Goal: Task Accomplishment & Management: Use online tool/utility

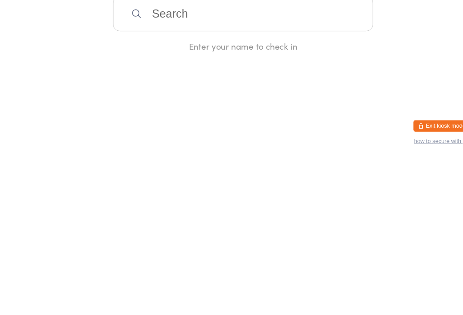
click at [175, 123] on html "You have now entered Kiosk Mode. Members will be able to check themselves in us…" at bounding box center [231, 157] width 463 height 315
click at [136, 159] on input "search" at bounding box center [231, 175] width 248 height 33
type input "Z"
click at [236, 175] on input "search" at bounding box center [231, 175] width 248 height 33
type input "Divit"
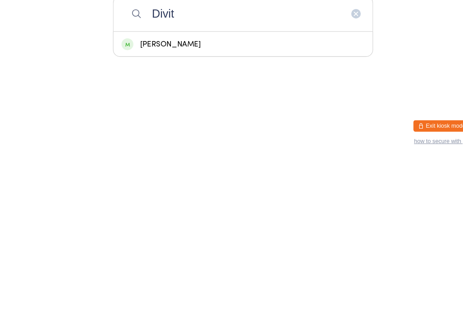
click at [249, 199] on div "[PERSON_NAME]" at bounding box center [231, 205] width 231 height 12
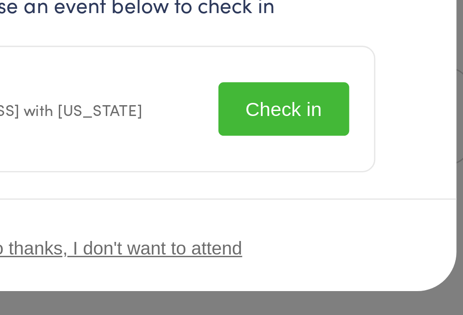
click at [268, 164] on button "Check in" at bounding box center [290, 173] width 45 height 19
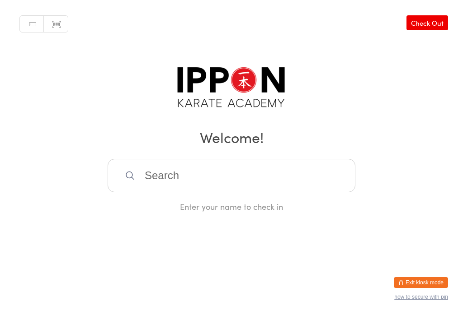
click at [235, 184] on input "search" at bounding box center [231, 175] width 248 height 33
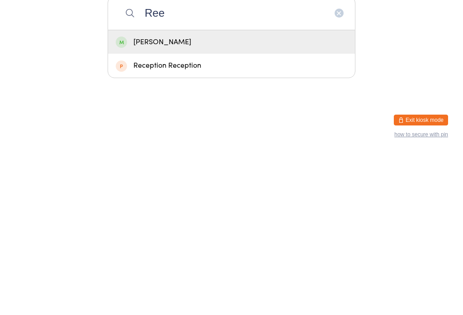
type input "Ree"
click at [192, 199] on div "[PERSON_NAME]" at bounding box center [231, 205] width 231 height 12
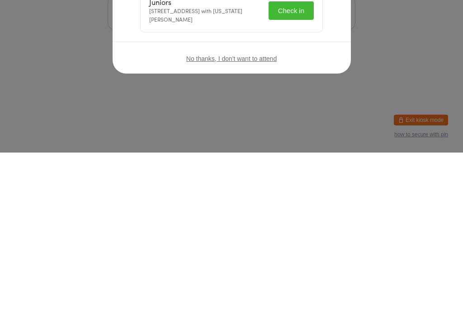
click at [295, 173] on button "Check in" at bounding box center [290, 173] width 45 height 19
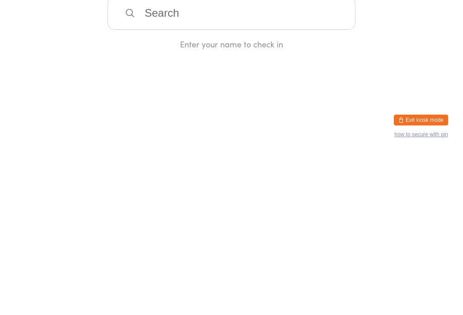
click at [284, 192] on input "search" at bounding box center [231, 175] width 248 height 33
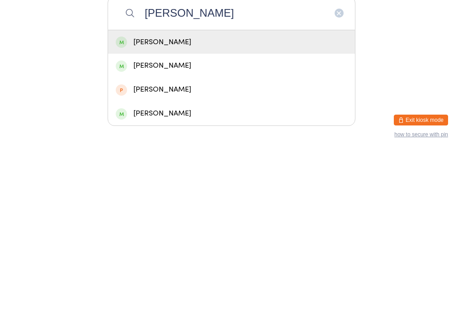
type input "[PERSON_NAME]"
click at [252, 199] on div "[PERSON_NAME]" at bounding box center [231, 205] width 231 height 12
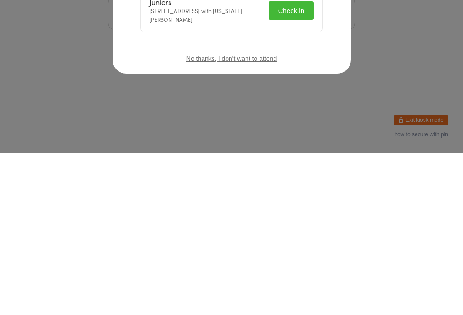
click at [304, 182] on button "Check in" at bounding box center [290, 173] width 45 height 19
click at [285, 153] on div "Juniors [STREET_ADDRESS] with [US_STATE][PERSON_NAME] Checked in successfully!" at bounding box center [231, 173] width 182 height 43
click at [291, 167] on div "Checked in successfully!" at bounding box center [290, 173] width 48 height 17
click at [325, 188] on div "Welcome, [PERSON_NAME]! Choose an event below to check in Juniors [STREET_ADDRE…" at bounding box center [232, 132] width 202 height 125
click at [319, 134] on p "Choose an event below to check in" at bounding box center [231, 137] width 182 height 10
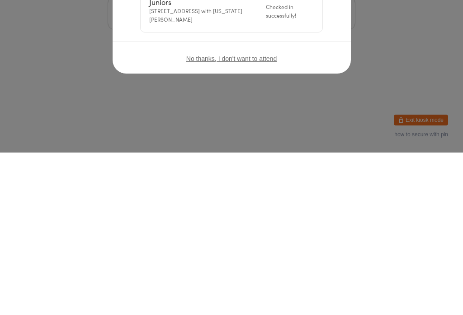
click at [316, 178] on input "search" at bounding box center [231, 175] width 248 height 33
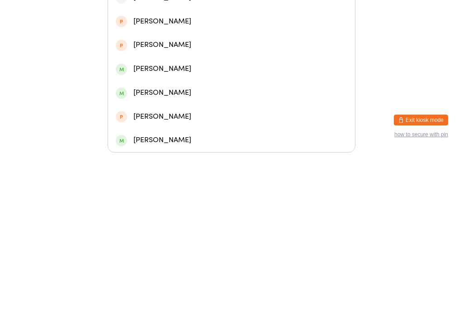
type input "Aar"
click at [170, 124] on div "[PERSON_NAME]" at bounding box center [231, 136] width 247 height 24
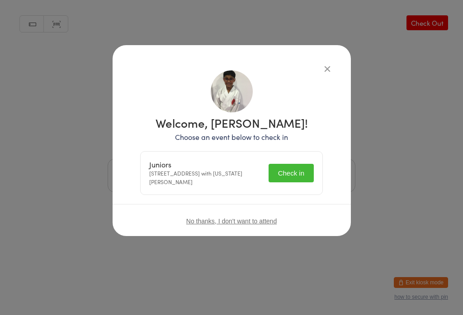
click at [303, 174] on button "Check in" at bounding box center [290, 173] width 45 height 19
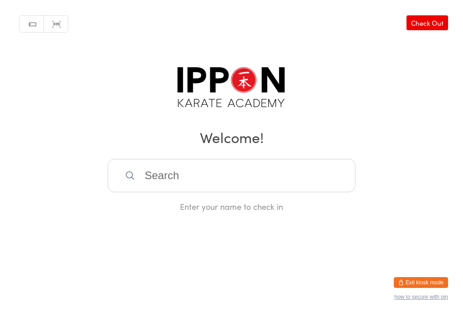
click at [186, 174] on input "search" at bounding box center [231, 175] width 248 height 33
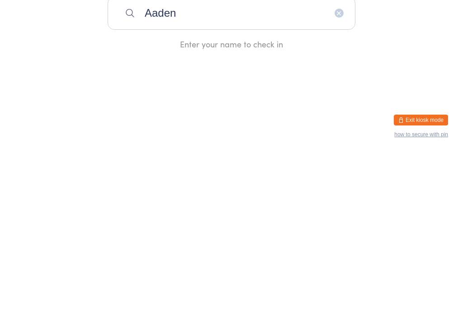
type input "Aaden"
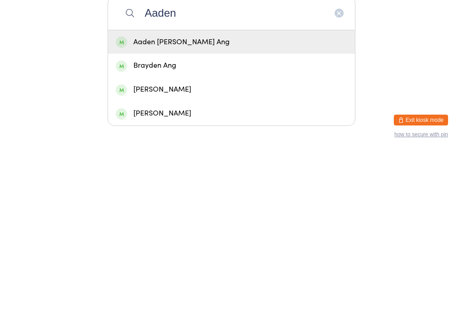
click at [207, 199] on div "Aaden [PERSON_NAME] Ang" at bounding box center [231, 205] width 231 height 12
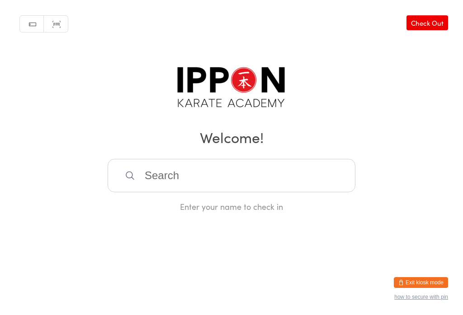
click at [242, 176] on input "search" at bounding box center [231, 175] width 248 height 33
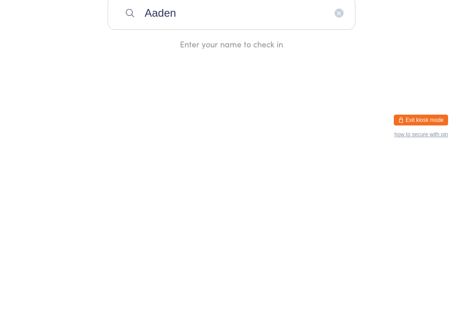
type input "Aaden"
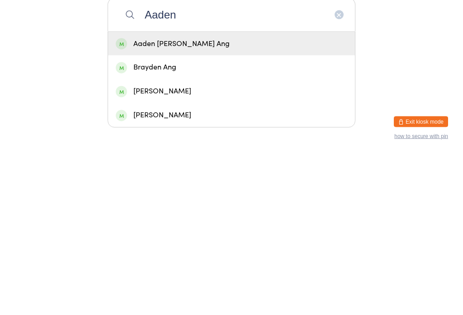
click at [278, 199] on div "Aaden [PERSON_NAME] Ang" at bounding box center [231, 205] width 231 height 12
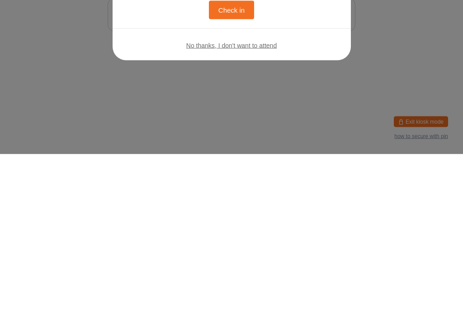
click at [246, 173] on button "Check in" at bounding box center [231, 171] width 45 height 19
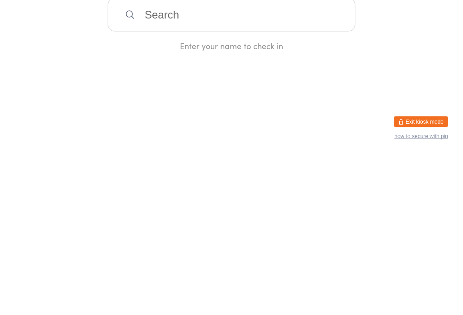
click at [159, 173] on input "search" at bounding box center [231, 175] width 248 height 33
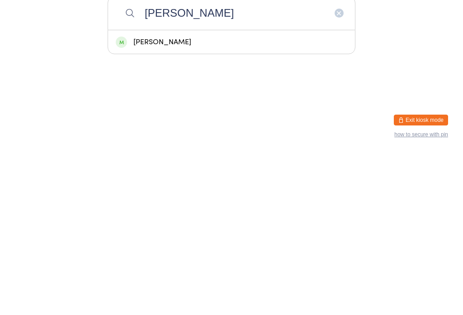
type input "Zoe"
click at [152, 199] on div "Zoe Tolongos" at bounding box center [231, 205] width 231 height 12
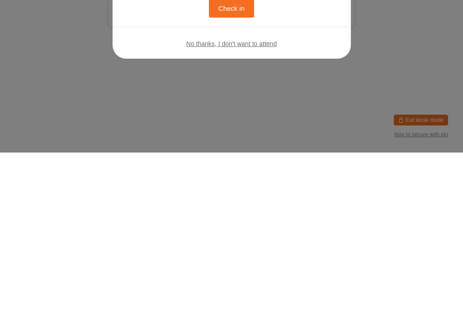
click at [229, 168] on button "Check in" at bounding box center [231, 171] width 45 height 19
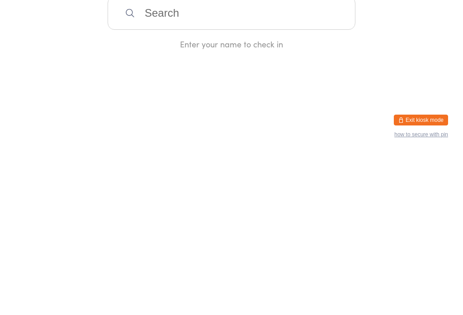
click at [245, 183] on input "search" at bounding box center [231, 175] width 248 height 33
type input "Silas"
click at [168, 199] on div "Silas McMahon" at bounding box center [231, 205] width 231 height 12
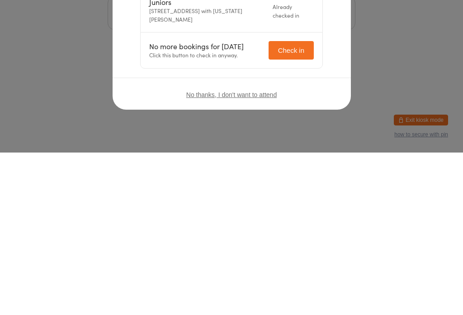
click at [324, 67] on icon "button" at bounding box center [327, 69] width 10 height 10
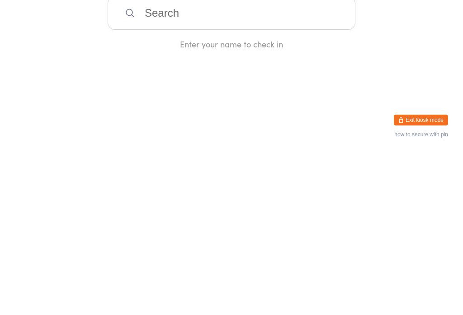
click at [271, 192] on input "search" at bounding box center [231, 175] width 248 height 33
type input "Silas"
click at [216, 199] on div "Silas McMahon" at bounding box center [231, 205] width 231 height 12
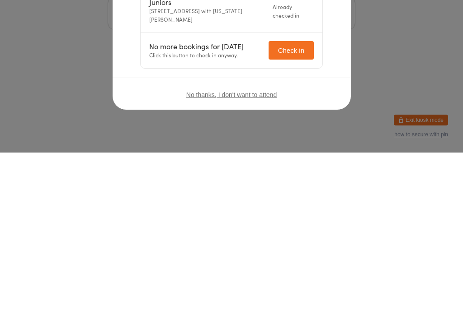
click at [331, 70] on div "Welcome, Silas McMahon! Choose an event below to check in Juniors 96 Triholm Av…" at bounding box center [232, 172] width 202 height 204
click at [319, 70] on div "Welcome, Silas McMahon! Choose an event below to check in Juniors 96 Triholm Av…" at bounding box center [232, 172] width 202 height 204
click at [324, 70] on div "Welcome, Silas McMahon! Choose an event below to check in Juniors 96 Triholm Av…" at bounding box center [232, 172] width 202 height 204
click at [322, 67] on button "button" at bounding box center [327, 68] width 11 height 11
click at [318, 71] on div "Manual search Scanner input Check Out Welcome! Enter your name to check in" at bounding box center [231, 106] width 463 height 212
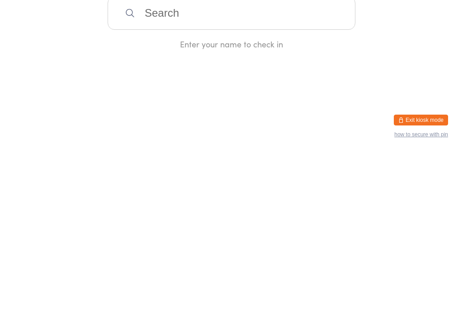
click at [295, 178] on input "search" at bounding box center [231, 175] width 248 height 33
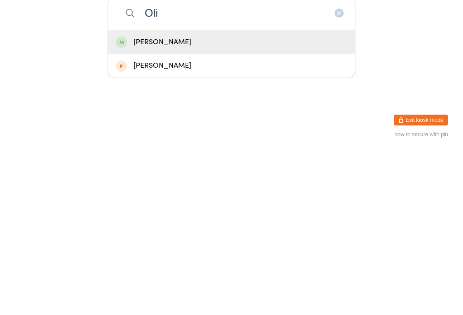
type input "Oli"
click at [176, 199] on div "Olivia Shin" at bounding box center [231, 205] width 231 height 12
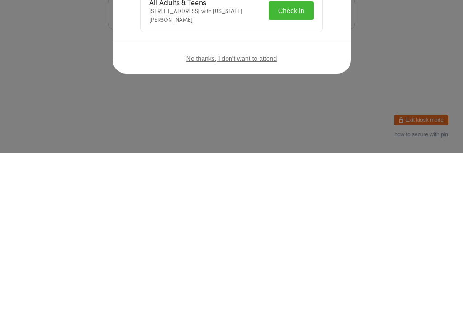
click at [295, 169] on button "Check in" at bounding box center [290, 173] width 45 height 19
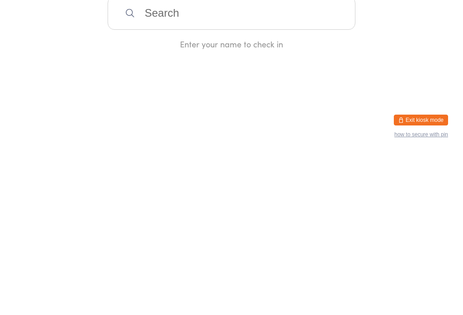
click at [332, 179] on input "search" at bounding box center [231, 175] width 248 height 33
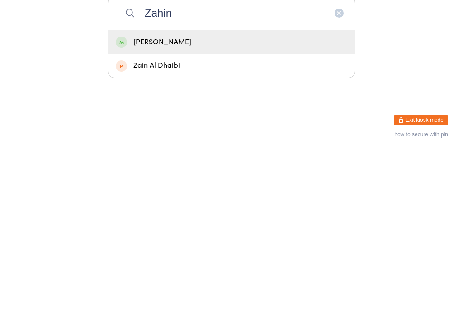
type input "Zahin"
click at [318, 193] on div "Zahin Khwaja" at bounding box center [231, 205] width 247 height 24
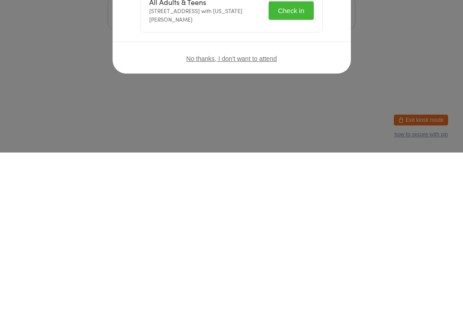
click at [299, 165] on button "Check in" at bounding box center [290, 173] width 45 height 19
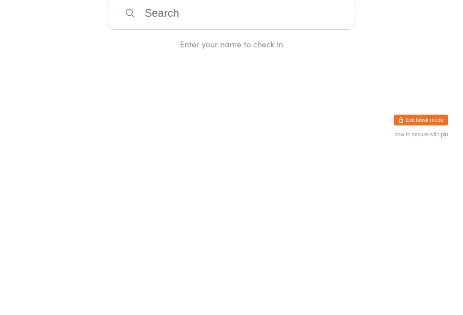
click at [278, 191] on input "search" at bounding box center [231, 175] width 248 height 33
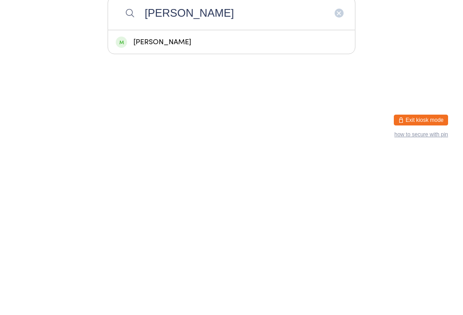
type input "Slade"
click at [210, 199] on div "Slade Buchanan" at bounding box center [231, 205] width 231 height 12
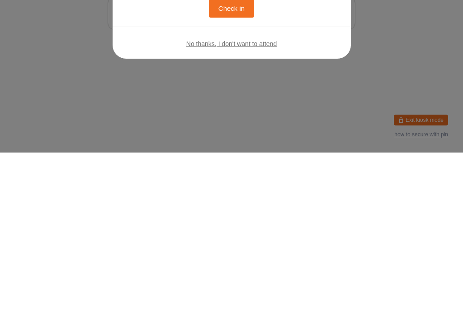
click at [235, 176] on button "Check in" at bounding box center [231, 171] width 45 height 19
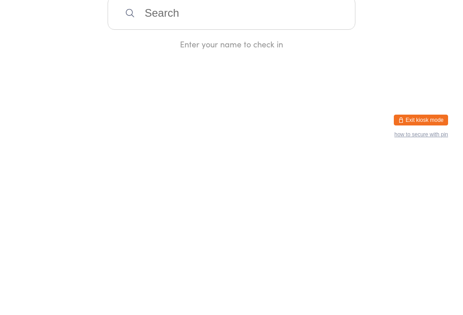
click at [320, 187] on input "search" at bounding box center [231, 175] width 248 height 33
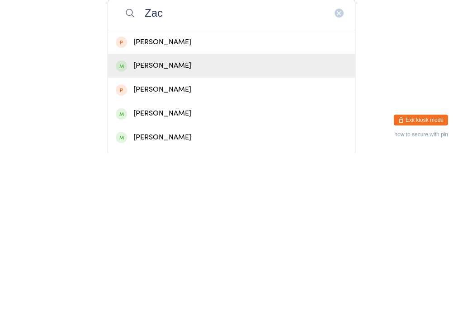
type input "Zac"
click at [223, 216] on div "Zac Arambasic" at bounding box center [231, 228] width 247 height 24
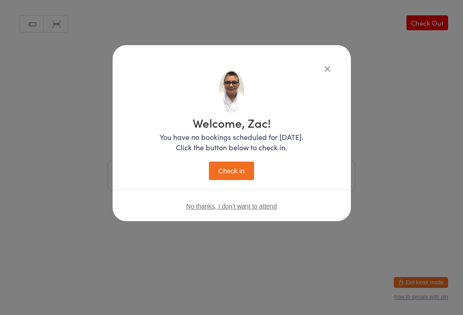
click at [245, 175] on button "Check in" at bounding box center [231, 171] width 45 height 19
